Goal: Entertainment & Leisure: Browse casually

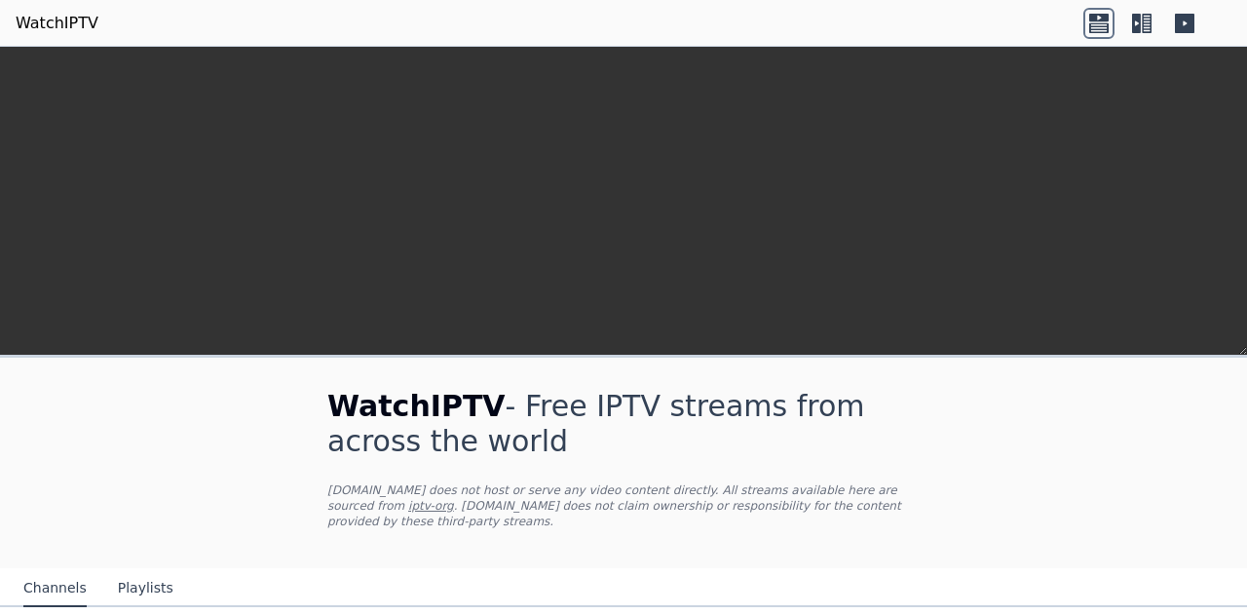
scroll to position [471, 0]
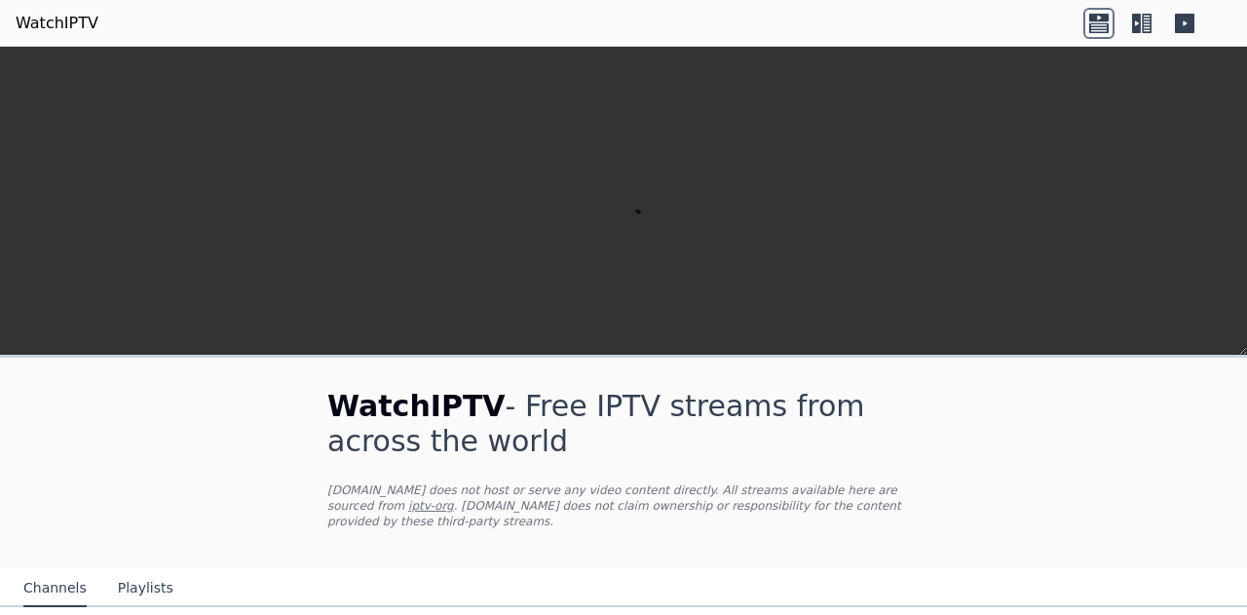
scroll to position [1390, 0]
